Goal: Find specific page/section: Find specific page/section

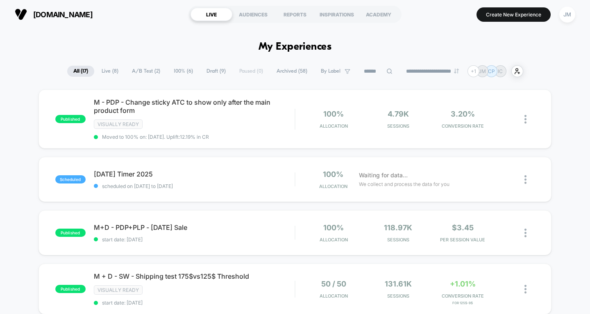
click at [138, 69] on span "A/B Test ( 2 )" at bounding box center [146, 71] width 41 height 11
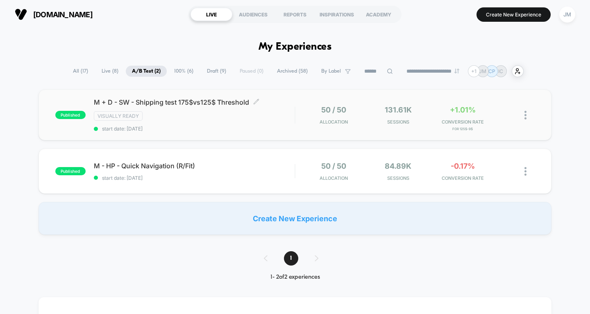
click at [278, 119] on div "Visually ready" at bounding box center [194, 115] width 201 height 9
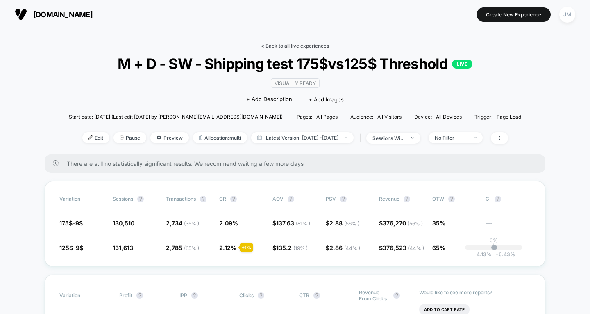
click at [299, 45] on link "< Back to all live experiences" at bounding box center [295, 46] width 68 height 6
